Goal: Navigation & Orientation: Find specific page/section

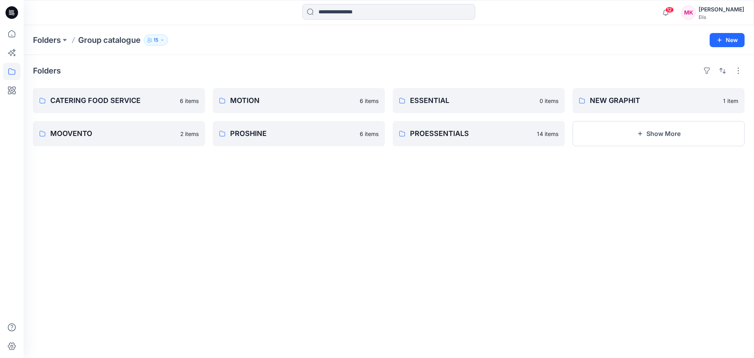
click at [118, 38] on p "Group catalogue" at bounding box center [109, 40] width 62 height 11
click at [54, 40] on p "Folders" at bounding box center [47, 40] width 28 height 11
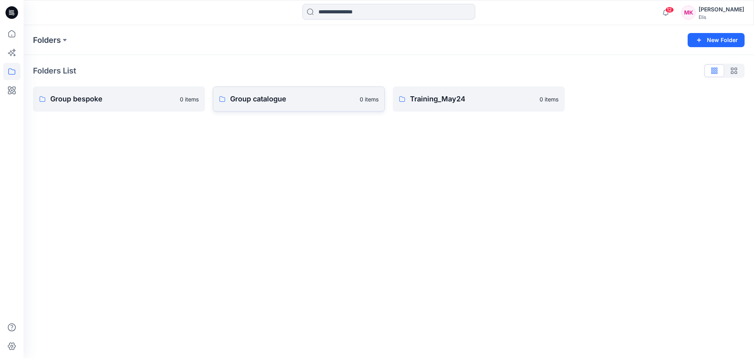
click at [272, 97] on p "Group catalogue" at bounding box center [292, 98] width 125 height 11
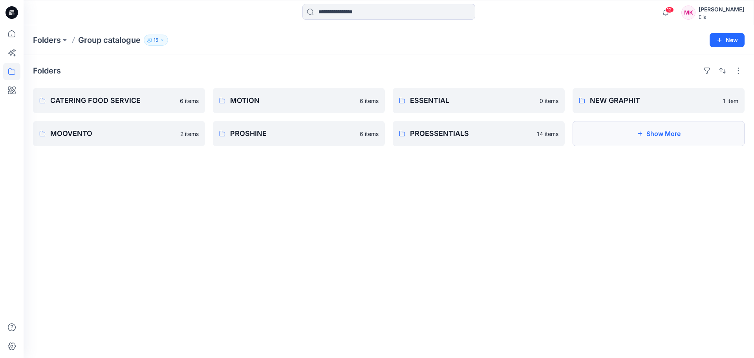
click at [671, 134] on button "Show More" at bounding box center [658, 133] width 172 height 25
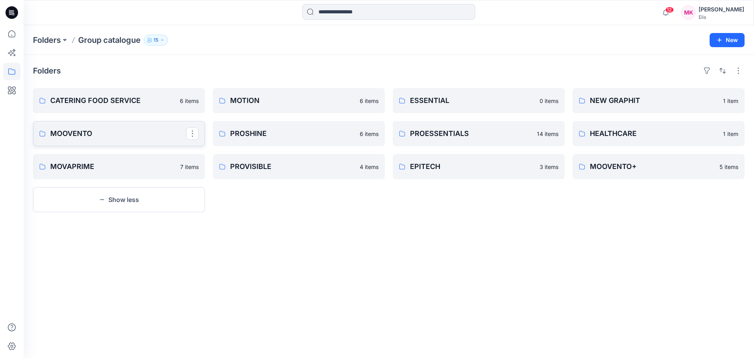
click at [164, 133] on p "MOOVENTO" at bounding box center [118, 133] width 136 height 11
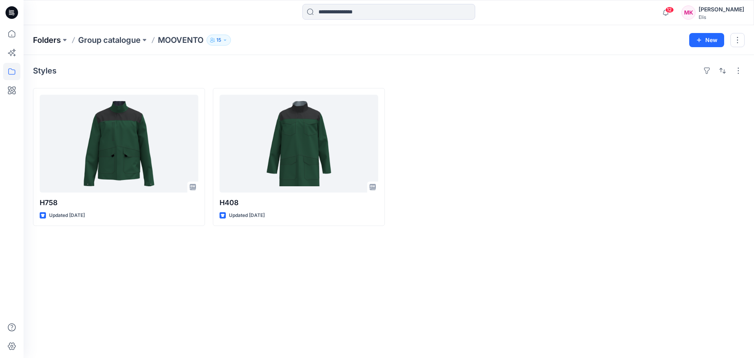
click at [46, 39] on p "Folders" at bounding box center [47, 40] width 28 height 11
